Goal: Contribute content: Add original content to the website for others to see

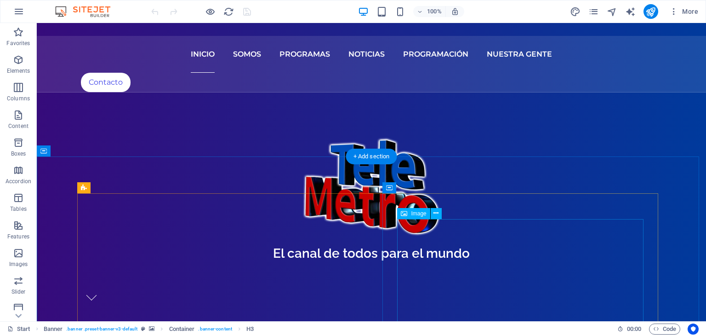
scroll to position [138, 0]
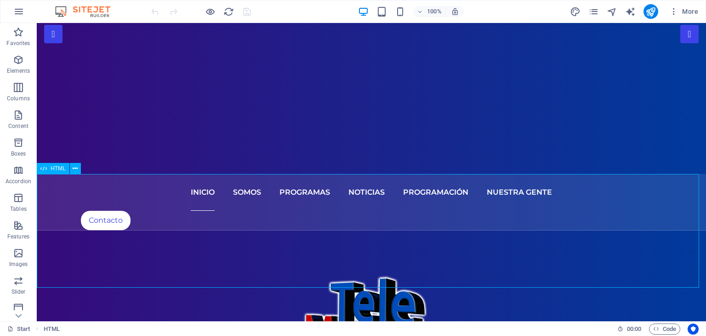
click at [57, 169] on span "HTML" at bounding box center [58, 168] width 15 height 6
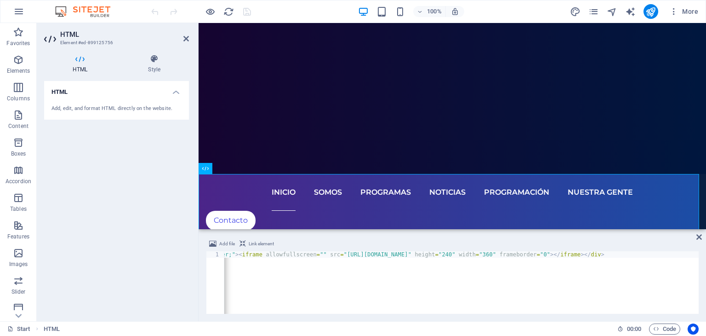
scroll to position [0, 102]
click at [589, 254] on div "< div style = "text-align: center;" > < iframe allowfullscreen = "" src = "http…" at bounding box center [410, 288] width 577 height 74
click at [586, 254] on div "< div style = "text-align: center;" > < iframe allowfullscreen = "" src = "http…" at bounding box center [461, 282] width 474 height 63
click at [590, 255] on div "< div style = "text-align: center;" > < iframe allowfullscreen = "" src = "http…" at bounding box center [410, 288] width 577 height 74
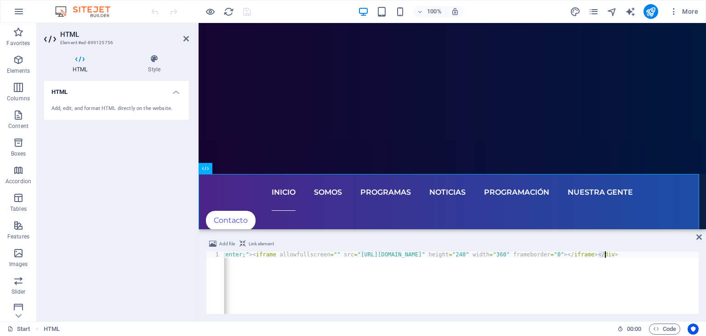
drag, startPoint x: 599, startPoint y: 254, endPoint x: 606, endPoint y: 254, distance: 6.9
click at [606, 254] on div "< div style = "text-align: center;" > < iframe allowfullscreen = "" src = "http…" at bounding box center [424, 288] width 577 height 74
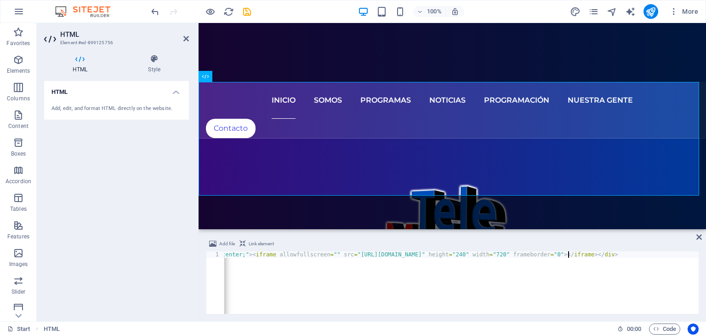
click at [567, 253] on div "< div style = "text-align: center;" > < iframe allowfullscreen = "" src = "http…" at bounding box center [424, 288] width 577 height 74
drag, startPoint x: 562, startPoint y: 252, endPoint x: 567, endPoint y: 252, distance: 5.5
click at [567, 252] on div "< div style = "text-align: center;" > < iframe allowfullscreen = "" src = "http…" at bounding box center [424, 288] width 577 height 74
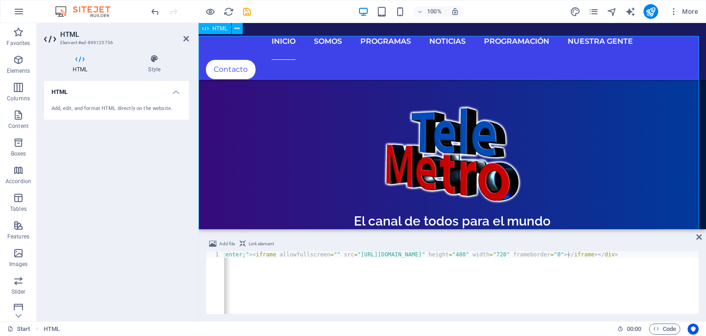
scroll to position [276, 0]
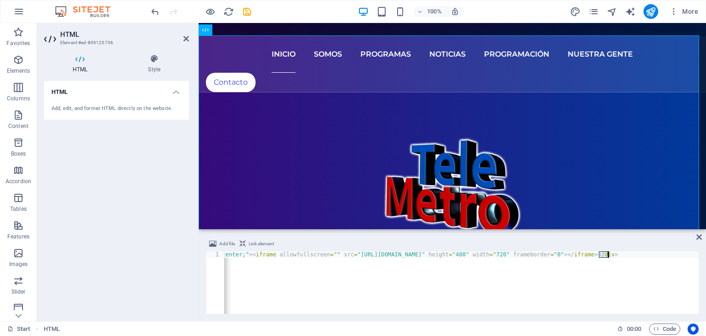
drag, startPoint x: 598, startPoint y: 253, endPoint x: 608, endPoint y: 253, distance: 9.7
click at [608, 253] on div "< div style = "text-align: center;" > < iframe allowfullscreen = "" src = "http…" at bounding box center [424, 288] width 577 height 74
drag, startPoint x: 452, startPoint y: 224, endPoint x: 587, endPoint y: 257, distance: 139.0
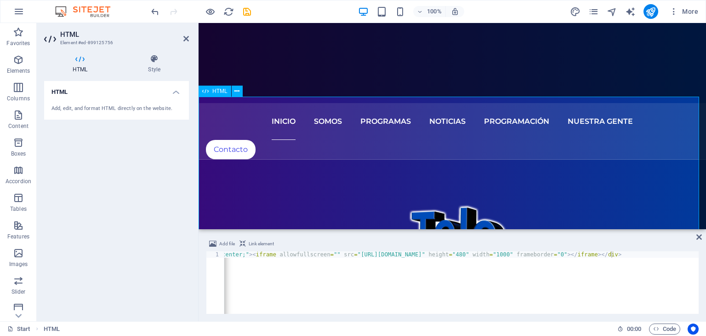
scroll to position [230, 0]
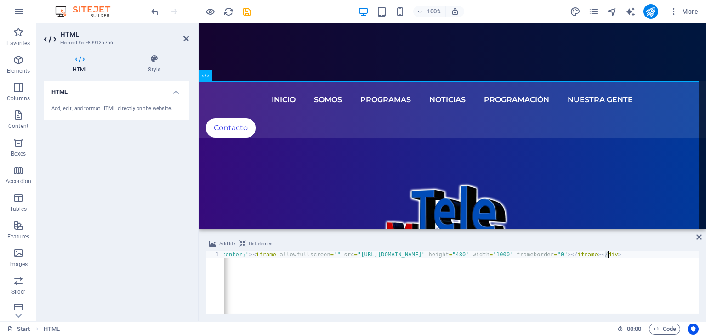
click at [608, 255] on div "< div style = "text-align: center;" > < iframe allowfullscreen = "" src = "http…" at bounding box center [426, 288] width 580 height 74
click at [605, 254] on div "< div style = "text-align: center;" > < iframe allowfullscreen = "" src = "http…" at bounding box center [426, 288] width 580 height 74
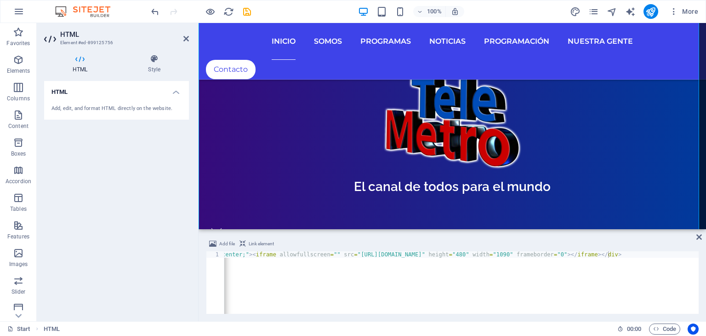
scroll to position [324, 0]
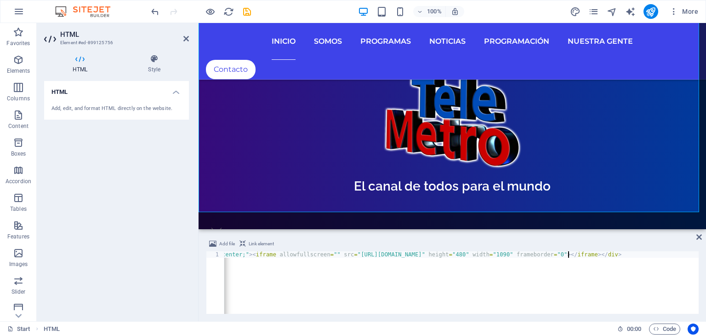
click at [568, 255] on div "< div style = "text-align: center;" > < iframe allowfullscreen = "" src = "http…" at bounding box center [426, 288] width 580 height 74
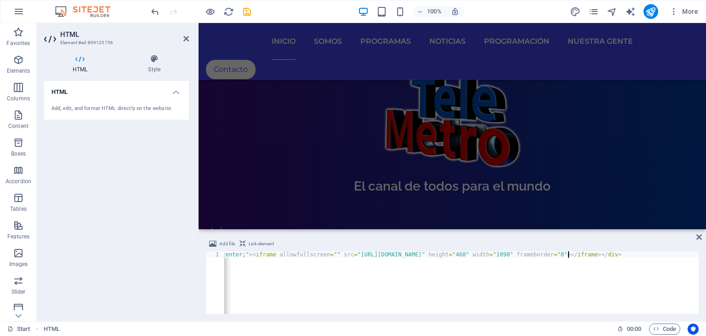
scroll to position [0, 35]
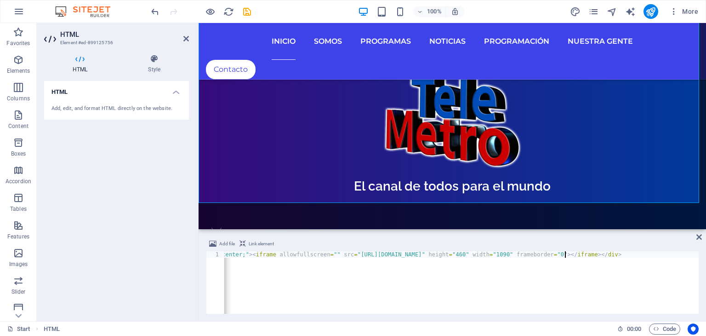
click at [564, 254] on div "< div style = "text-align: center;" > < iframe allowfullscreen = "" src = "http…" at bounding box center [426, 288] width 580 height 74
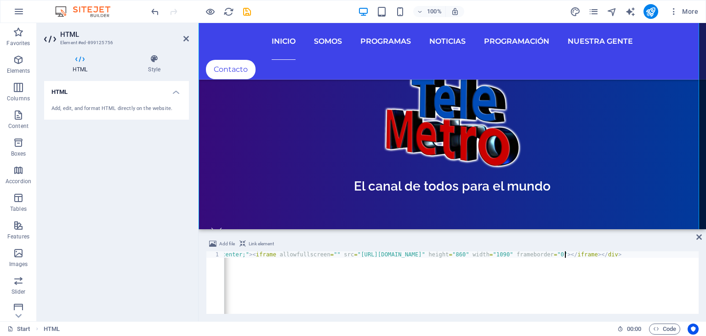
type textarea "<div style="text-align: center;"><iframe allowfullscreen="" src="https://stream…"
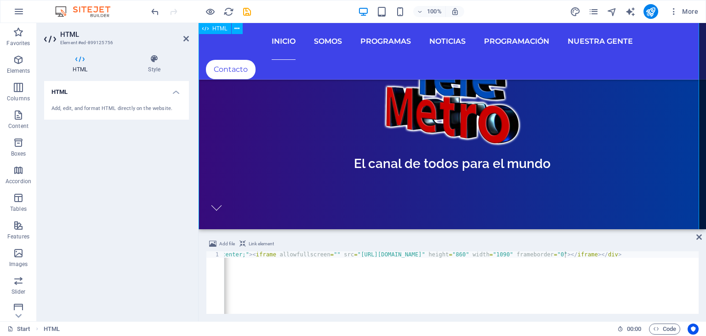
scroll to position [324, 0]
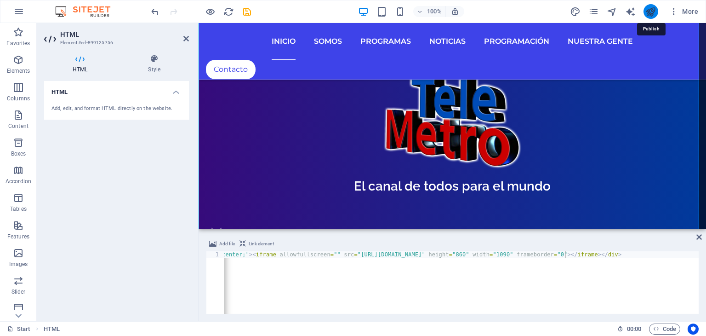
click at [654, 11] on icon "publish" at bounding box center [650, 11] width 11 height 11
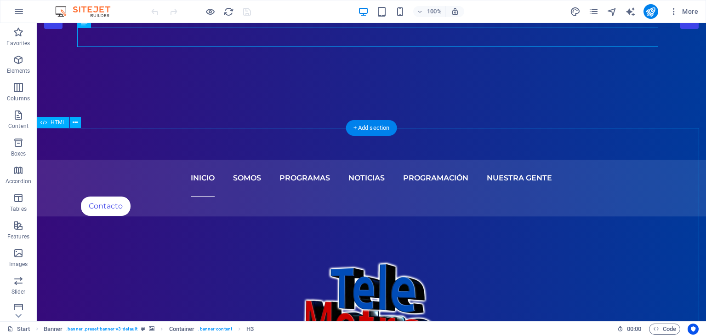
scroll to position [184, 0]
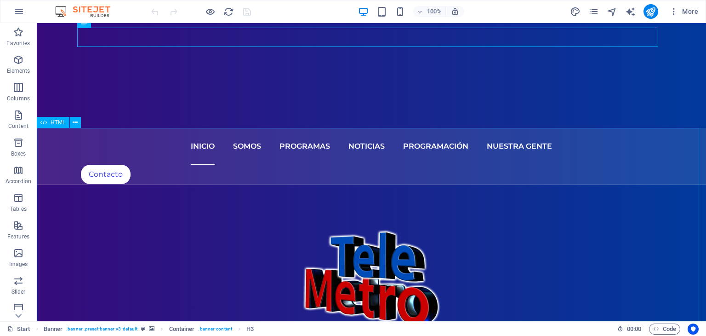
click at [55, 121] on span "HTML" at bounding box center [58, 122] width 15 height 6
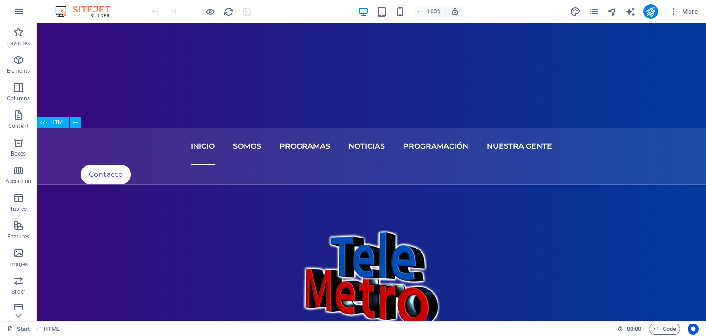
click at [55, 121] on span "HTML" at bounding box center [58, 122] width 15 height 6
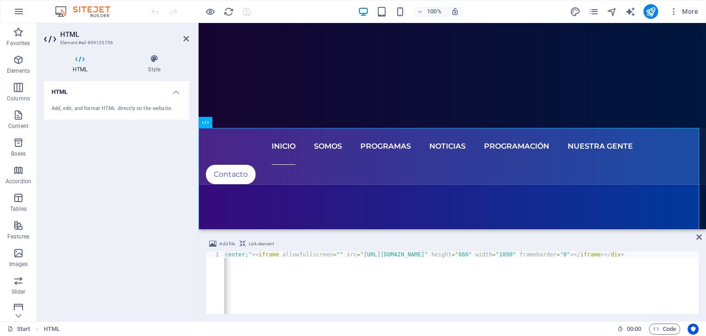
scroll to position [0, 105]
drag, startPoint x: 553, startPoint y: 254, endPoint x: 544, endPoint y: 253, distance: 9.2
click at [544, 253] on div "< div style = "text-align: center;" > < iframe allowfullscreen = "" src = "http…" at bounding box center [409, 288] width 580 height 74
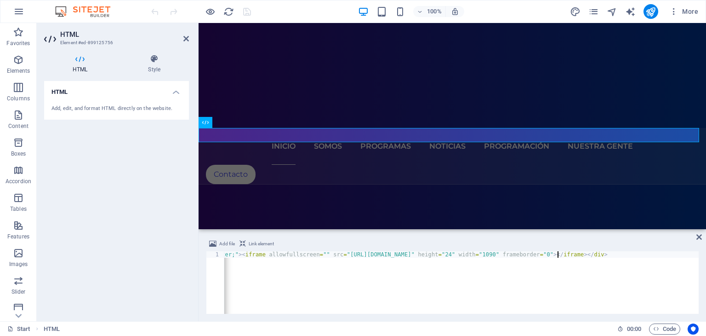
scroll to position [0, 35]
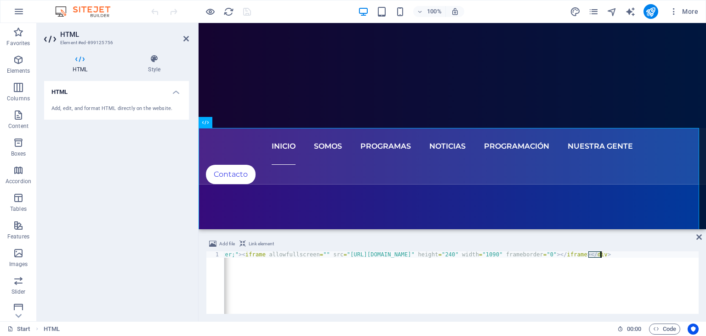
drag, startPoint x: 588, startPoint y: 253, endPoint x: 600, endPoint y: 253, distance: 12.0
click at [600, 253] on div "< div style = "text-align: center;" > < iframe allowfullscreen = "" src = "http…" at bounding box center [415, 288] width 580 height 74
type textarea "<div style="text-align: center;"><iframe allowfullscreen="" src="https://stream…"
click at [649, 11] on icon "publish" at bounding box center [650, 11] width 11 height 11
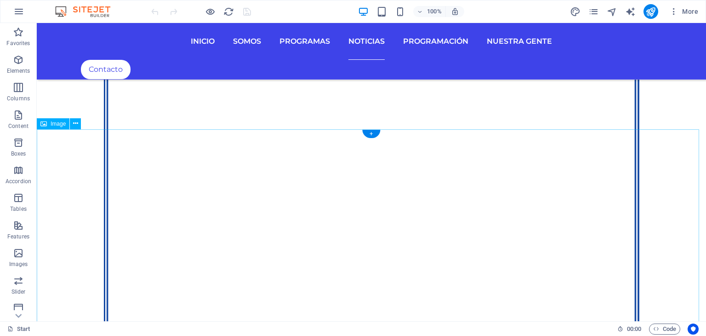
scroll to position [3999, 0]
click at [18, 62] on icon "button" at bounding box center [18, 59] width 11 height 11
click at [23, 58] on icon "button" at bounding box center [18, 59] width 11 height 11
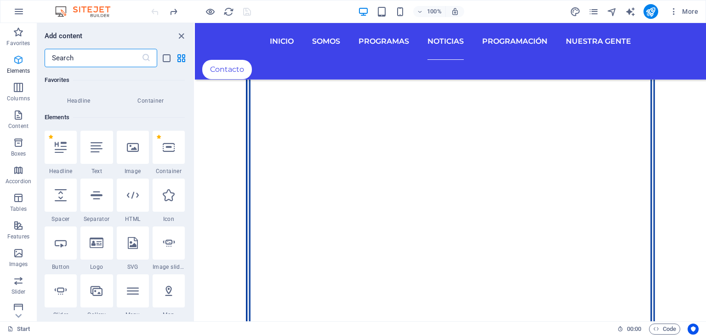
scroll to position [97, 0]
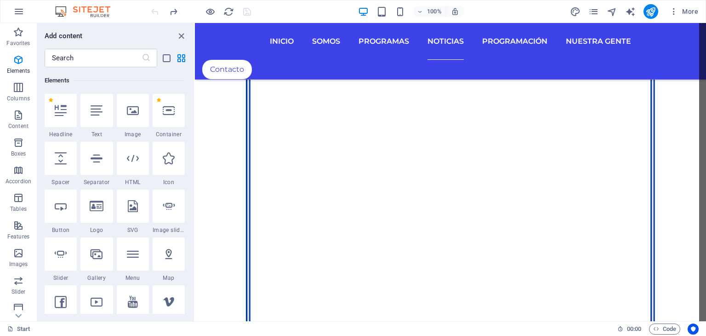
select select "px"
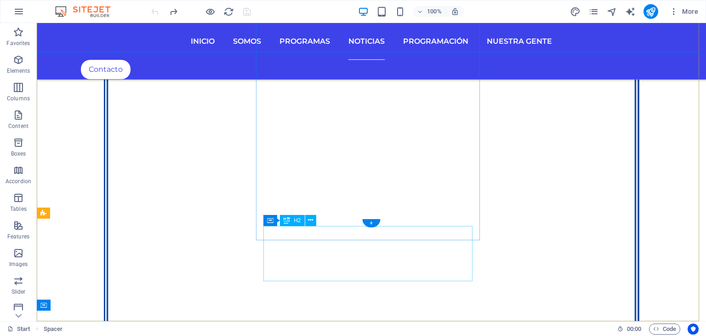
scroll to position [4454, 0]
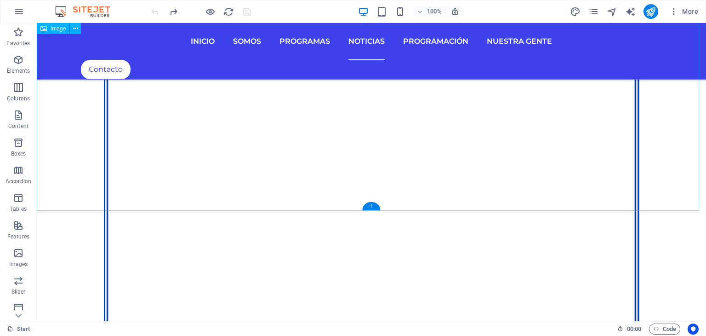
click at [24, 61] on span "Elements" at bounding box center [18, 65] width 37 height 22
click at [23, 64] on icon "button" at bounding box center [18, 59] width 11 height 11
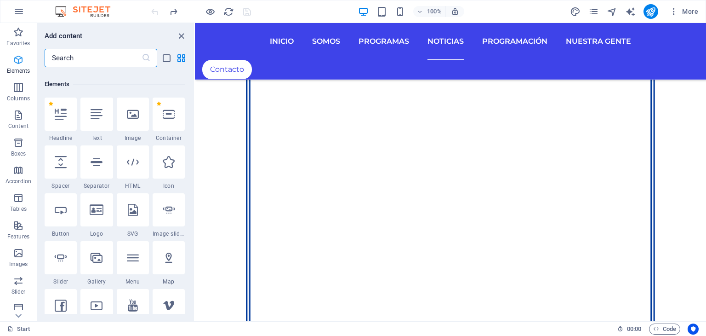
scroll to position [97, 0]
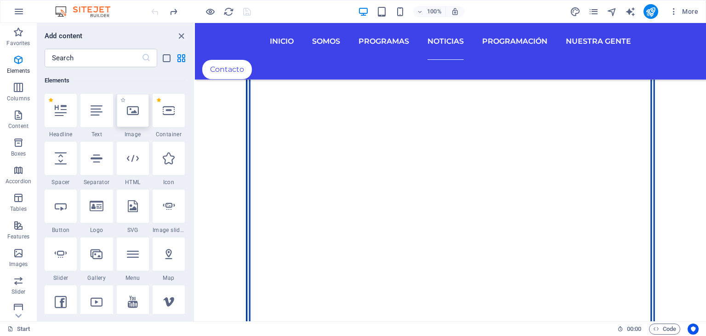
click at [145, 111] on div at bounding box center [133, 110] width 32 height 33
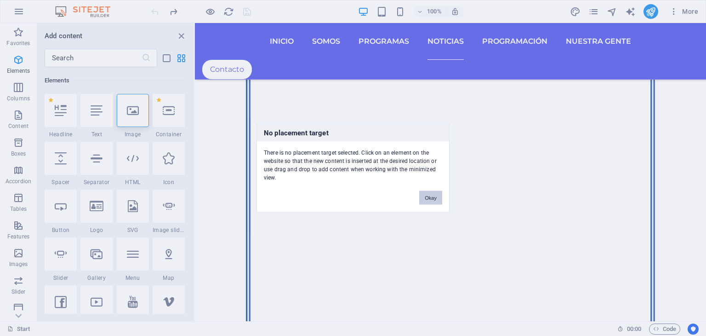
click at [434, 198] on button "Okay" at bounding box center [430, 198] width 23 height 14
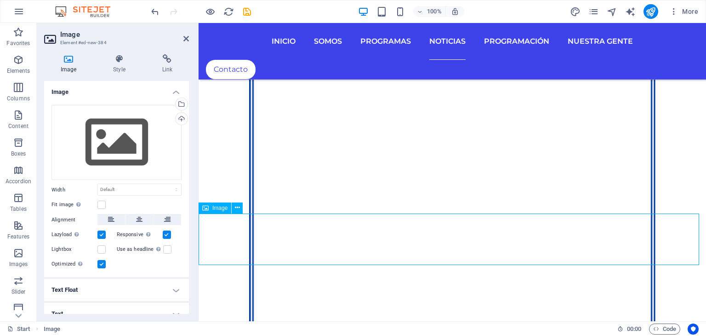
scroll to position [3605, 0]
click at [215, 205] on span "Image" at bounding box center [219, 208] width 15 height 6
click at [182, 120] on div "Upload" at bounding box center [181, 120] width 14 height 14
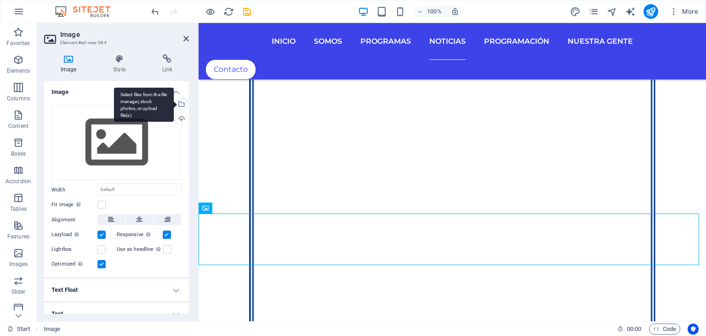
click at [174, 104] on div "Select files from the file manager, stock photos, or upload file(s)" at bounding box center [144, 104] width 60 height 34
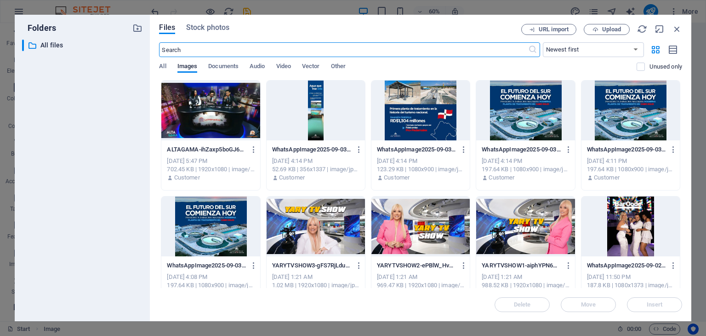
scroll to position [3778, 0]
click at [418, 111] on div at bounding box center [420, 110] width 98 height 60
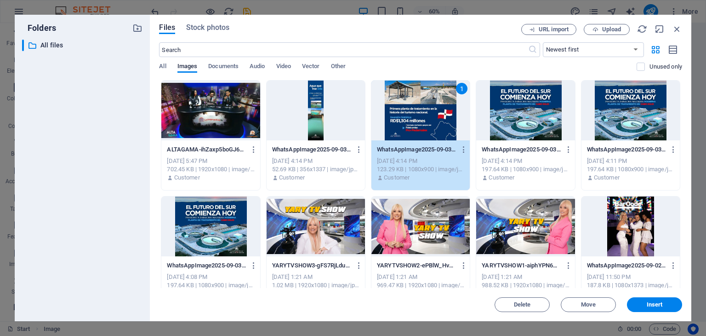
click at [418, 111] on div "1" at bounding box center [420, 110] width 98 height 60
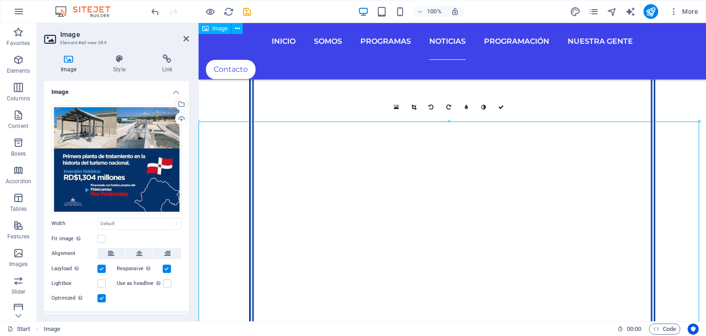
scroll to position [3651, 0]
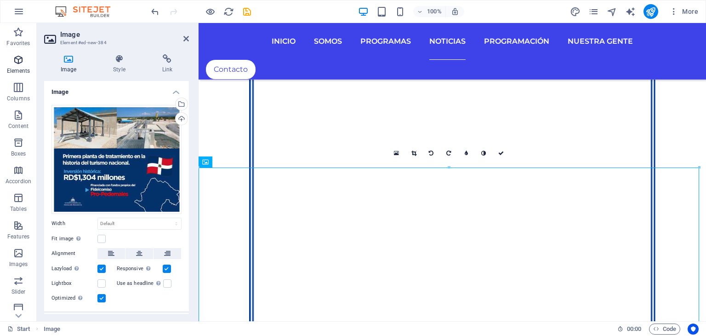
click at [20, 68] on p "Elements" at bounding box center [18, 70] width 23 height 7
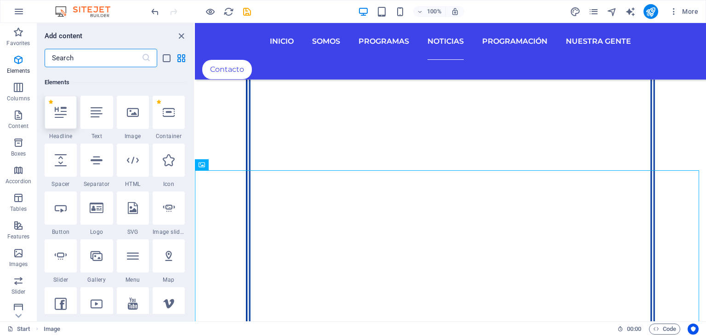
scroll to position [97, 0]
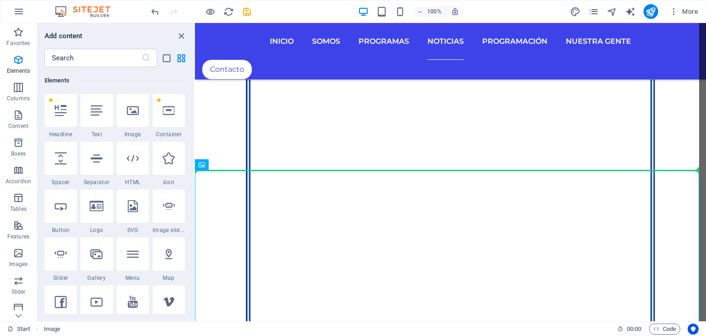
select select "%"
select select "px"
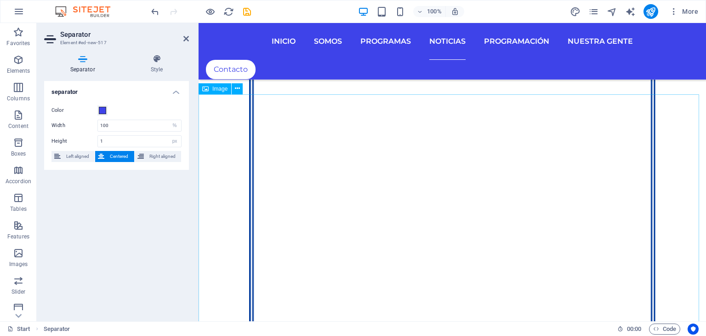
scroll to position [4111, 0]
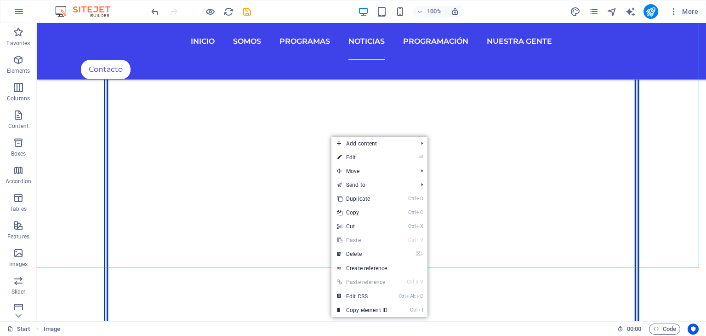
scroll to position [4497, 0]
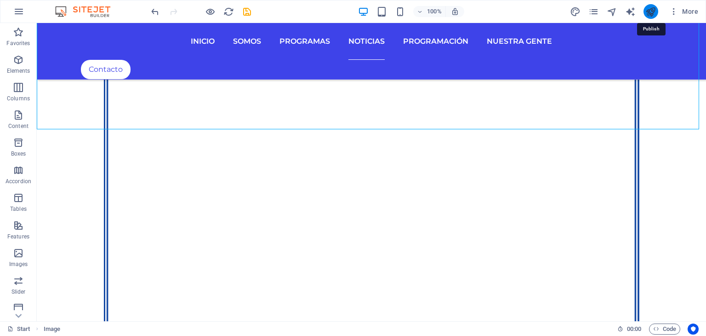
click at [655, 15] on icon "publish" at bounding box center [650, 11] width 11 height 11
